Goal: Navigation & Orientation: Find specific page/section

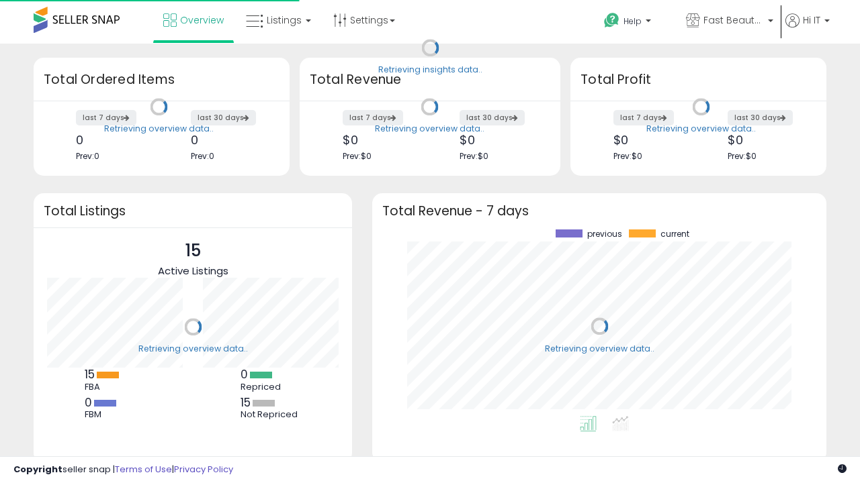
scroll to position [187, 427]
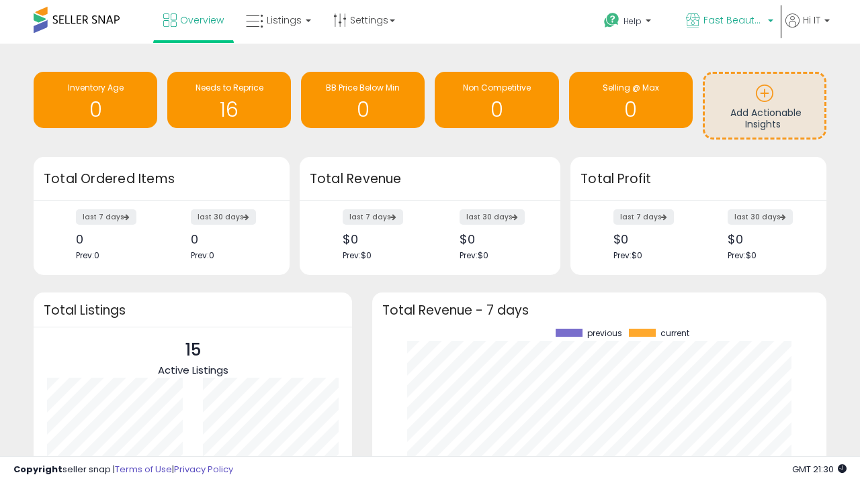
click at [728, 21] on span "Fast Beauty ([GEOGRAPHIC_DATA])" at bounding box center [733, 19] width 60 height 13
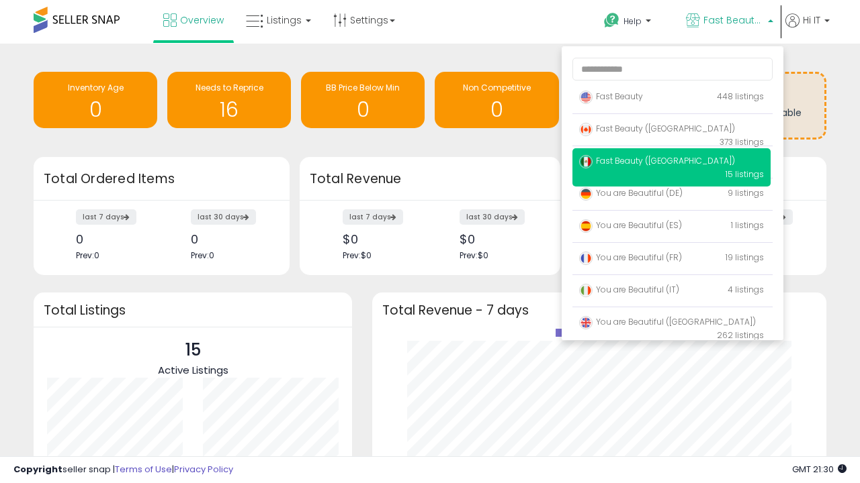
click at [671, 292] on span "You are Beautiful (IT)" at bounding box center [629, 289] width 100 height 11
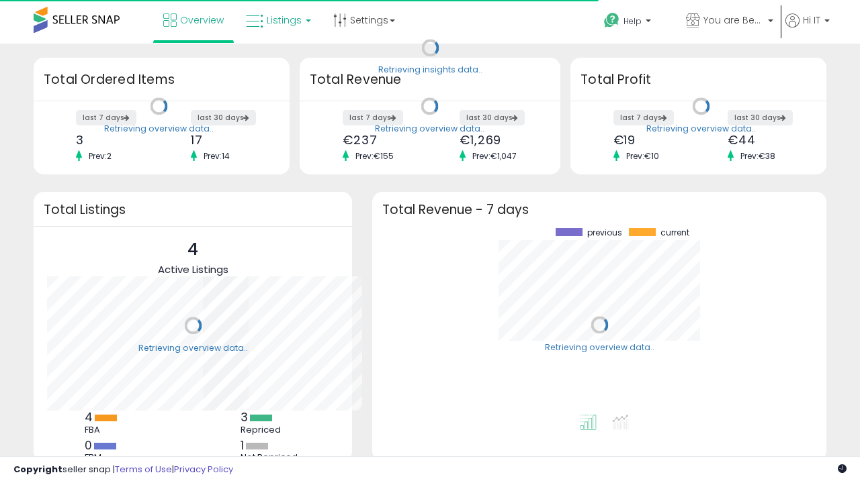
click at [277, 20] on span "Listings" at bounding box center [284, 19] width 35 height 13
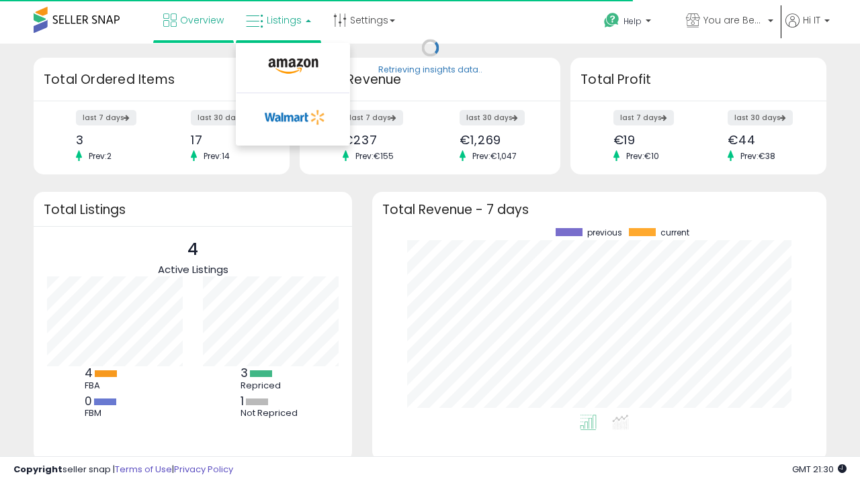
scroll to position [187, 427]
